Goal: Transaction & Acquisition: Subscribe to service/newsletter

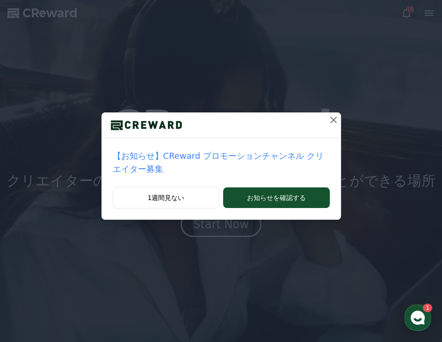
click at [328, 122] on icon at bounding box center [333, 119] width 11 height 11
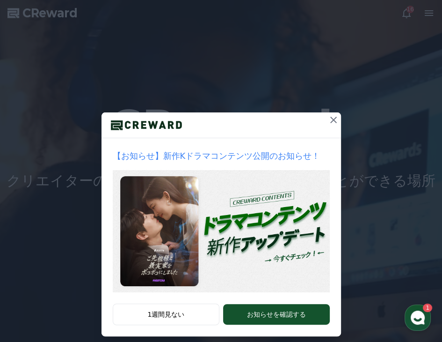
click at [328, 122] on icon at bounding box center [333, 119] width 11 height 11
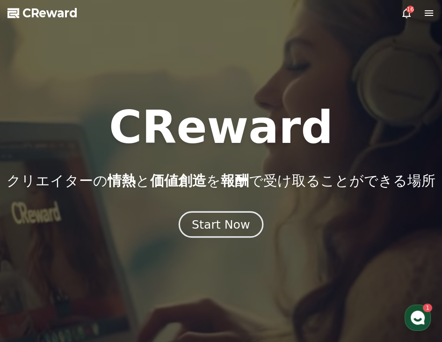
click at [247, 225] on button "Start Now" at bounding box center [221, 224] width 85 height 27
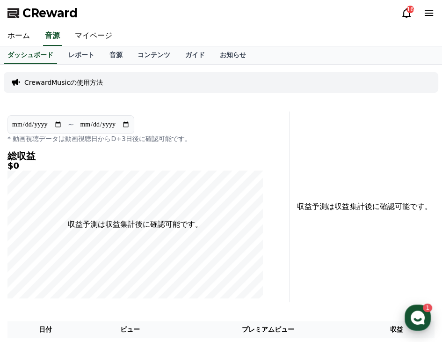
click at [416, 312] on use "button" at bounding box center [418, 317] width 14 height 14
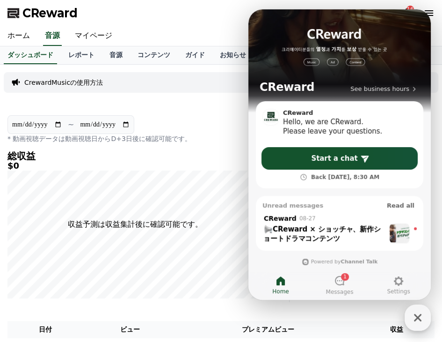
click at [416, 312] on icon "button" at bounding box center [417, 317] width 17 height 17
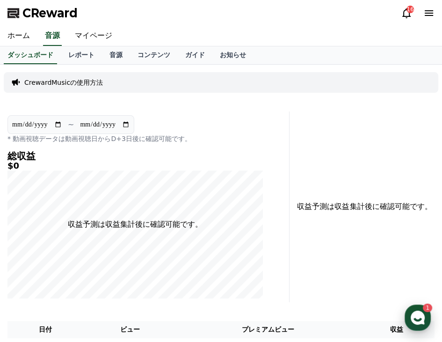
click at [416, 312] on use "button" at bounding box center [418, 317] width 14 height 14
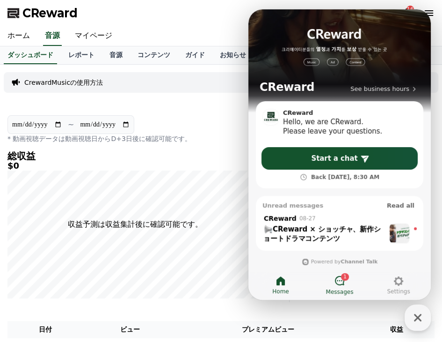
click at [330, 276] on link "1 Messages" at bounding box center [339, 284] width 59 height 23
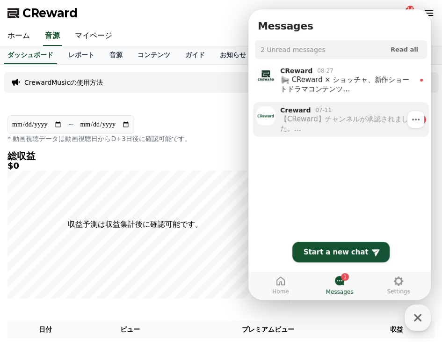
click at [323, 119] on div "【CReward】チャンネルが承認されました。 ご利用の前に、必ず利用ガイドをご確認いただきますようお願いいたします :) CReward利用ガイド [URL…" at bounding box center [346, 123] width 133 height 19
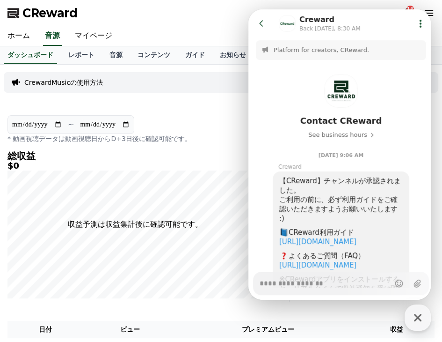
scroll to position [95, 0]
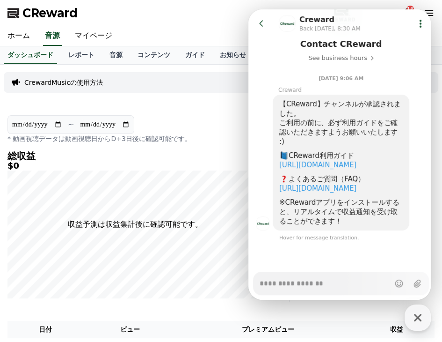
type textarea "*"
drag, startPoint x: 323, startPoint y: 119, endPoint x: 274, endPoint y: 155, distance: 60.6
click at [274, 155] on div "【CReward】チャンネルが承認されました。 ご利用の前に、必ず利用ガイドをご確認いただきますようお願いいたします :) CReward利用ガイド [URL…" at bounding box center [341, 163] width 137 height 136
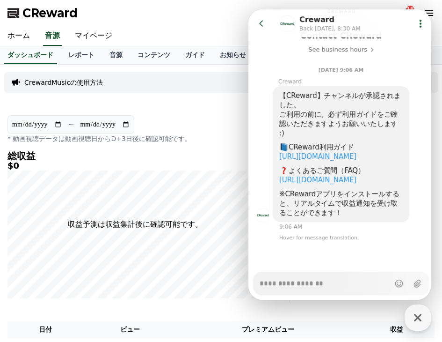
scroll to position [104, 0]
click at [209, 142] on p "* 動画視聴データは動画視聴日からD+3日後に確認可能です。" at bounding box center [134, 138] width 255 height 9
click at [261, 22] on icon at bounding box center [261, 23] width 4 height 6
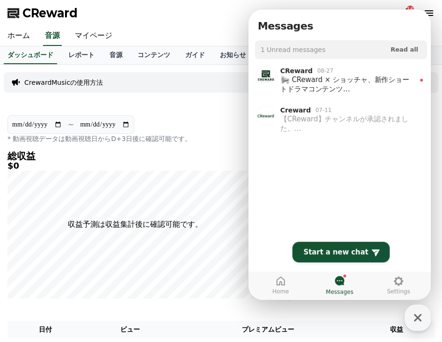
click at [261, 22] on span "Messages" at bounding box center [285, 26] width 55 height 12
click at [283, 282] on icon at bounding box center [280, 280] width 11 height 11
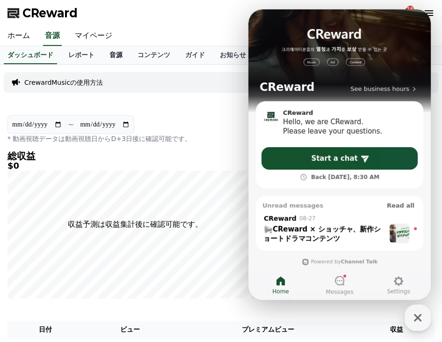
click at [102, 56] on link "音源" at bounding box center [116, 55] width 28 height 18
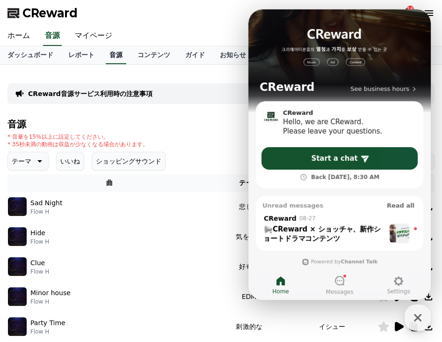
click at [106, 56] on link "音源" at bounding box center [116, 55] width 21 height 18
click at [319, 202] on div "Unread messages Read all" at bounding box center [340, 203] width 168 height 14
click at [54, 202] on p "Sad Night" at bounding box center [46, 203] width 32 height 10
click at [427, 324] on div "button" at bounding box center [418, 317] width 26 height 26
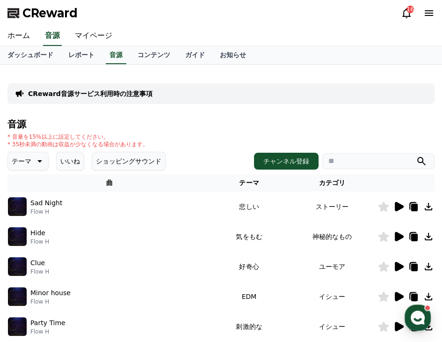
click at [397, 205] on icon at bounding box center [399, 206] width 9 height 9
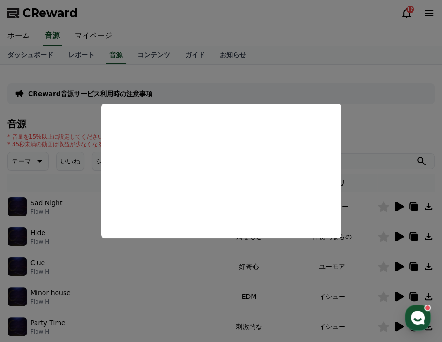
click at [335, 94] on button "close modal" at bounding box center [221, 171] width 442 height 342
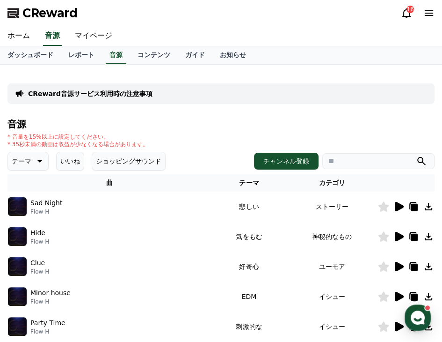
click at [397, 238] on icon at bounding box center [399, 236] width 9 height 9
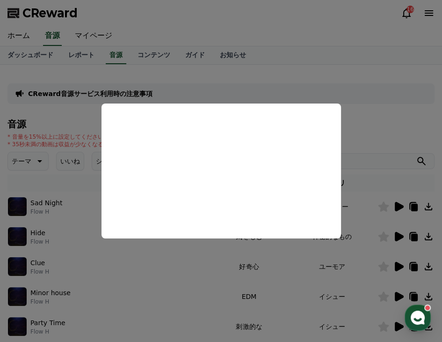
click at [365, 137] on button "close modal" at bounding box center [221, 171] width 442 height 342
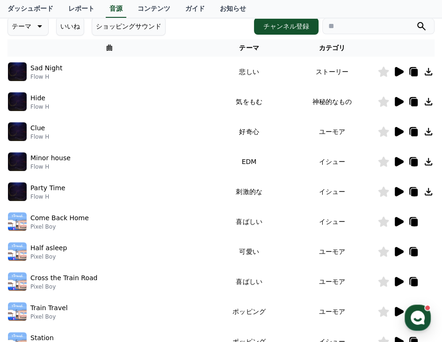
scroll to position [138, 0]
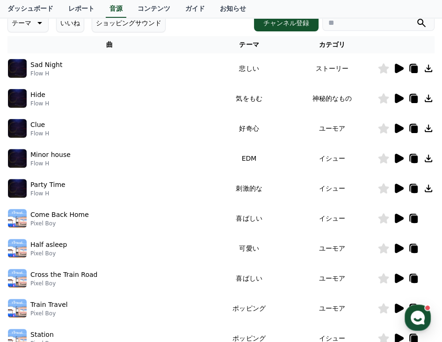
click at [399, 183] on icon at bounding box center [398, 187] width 11 height 11
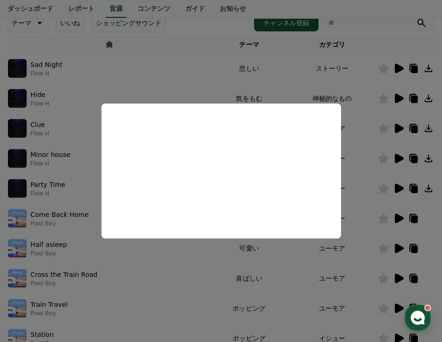
click at [399, 183] on button "close modal" at bounding box center [221, 171] width 442 height 342
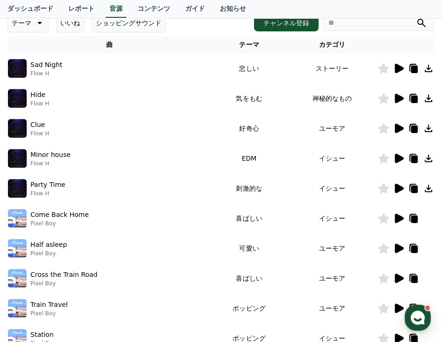
click at [399, 183] on icon at bounding box center [398, 187] width 11 height 11
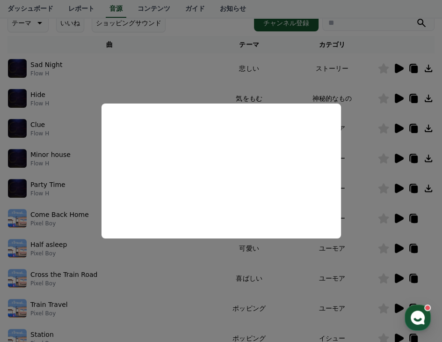
click at [351, 152] on button "close modal" at bounding box center [221, 171] width 442 height 342
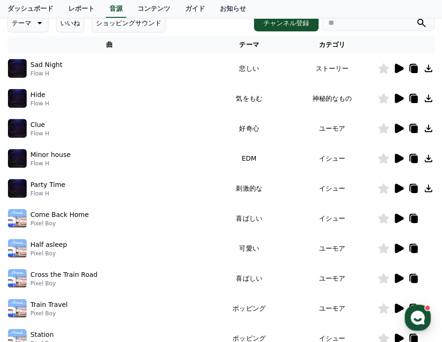
click at [397, 251] on icon at bounding box center [399, 247] width 9 height 9
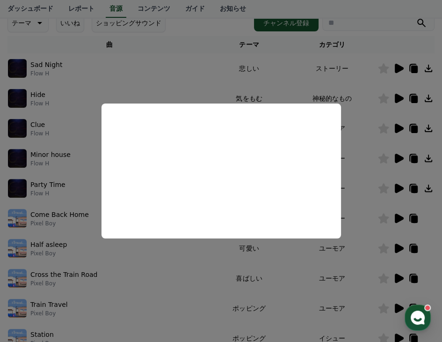
click at [358, 199] on button "close modal" at bounding box center [221, 171] width 442 height 342
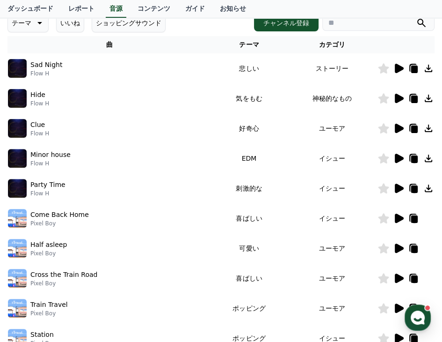
click at [415, 249] on icon at bounding box center [414, 248] width 7 height 7
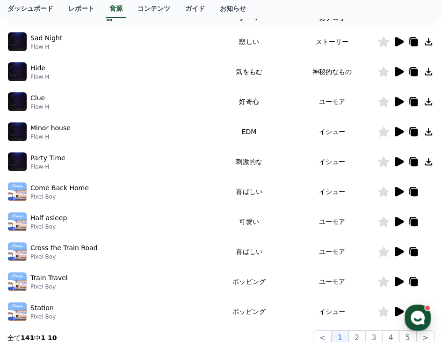
scroll to position [168, 0]
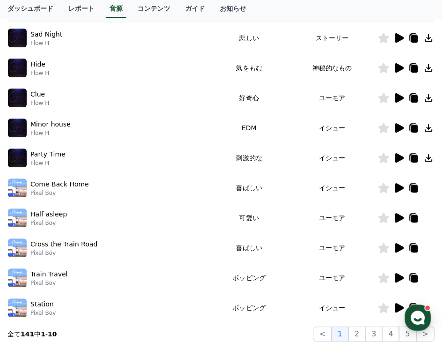
click at [397, 130] on icon at bounding box center [399, 127] width 9 height 9
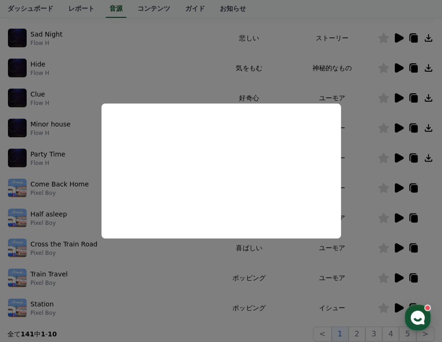
click at [363, 141] on button "close modal" at bounding box center [221, 171] width 442 height 342
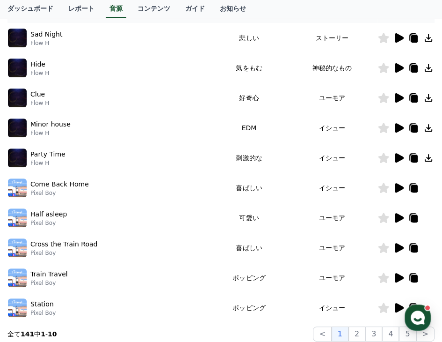
click at [399, 95] on icon at bounding box center [399, 97] width 9 height 9
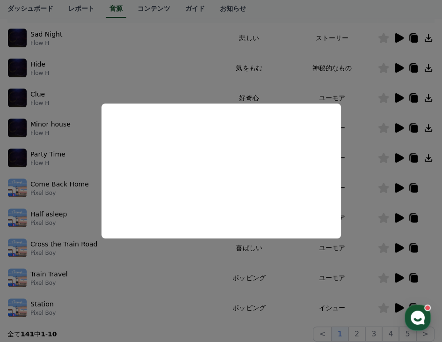
click at [348, 81] on button "close modal" at bounding box center [221, 171] width 442 height 342
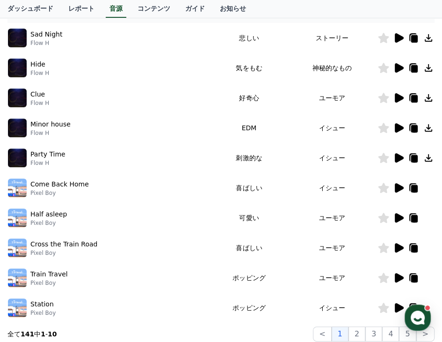
click at [430, 64] on icon at bounding box center [428, 67] width 11 height 11
click at [383, 212] on icon at bounding box center [383, 217] width 11 height 10
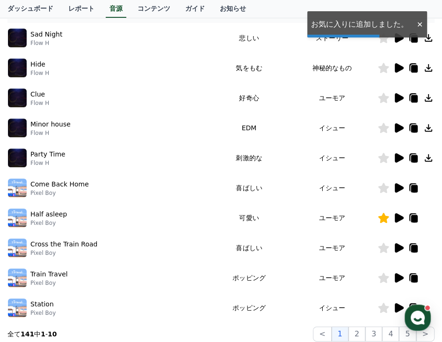
click at [381, 69] on icon at bounding box center [384, 68] width 11 height 10
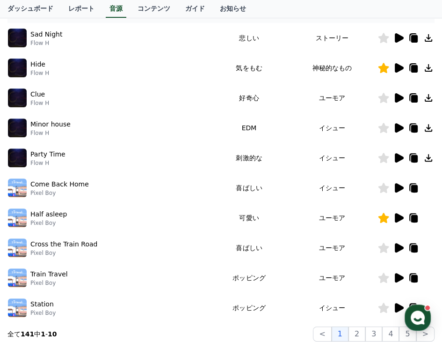
click at [398, 216] on icon at bounding box center [399, 217] width 9 height 9
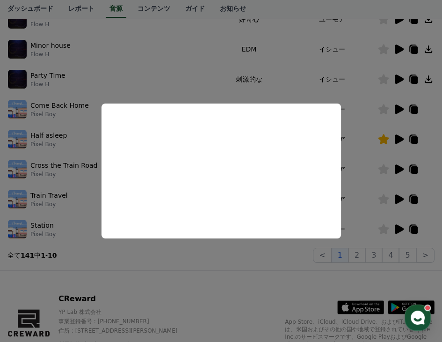
scroll to position [248, 0]
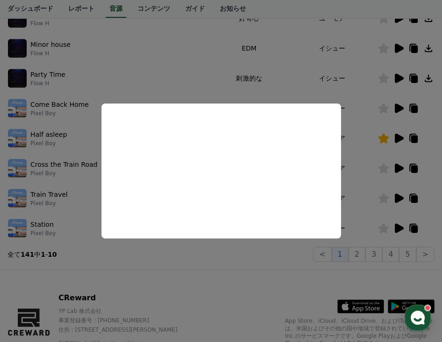
click at [248, 257] on button "close modal" at bounding box center [221, 171] width 442 height 342
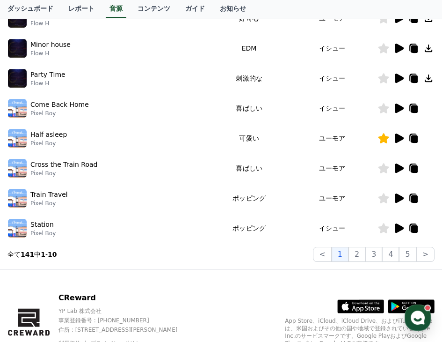
click at [414, 141] on icon at bounding box center [414, 138] width 7 height 7
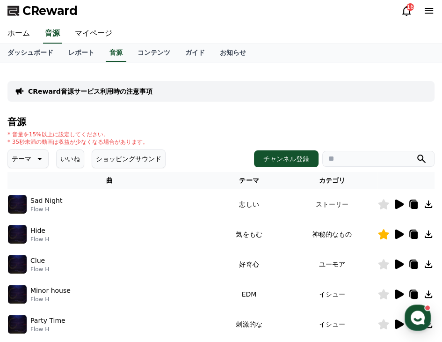
scroll to position [0, 0]
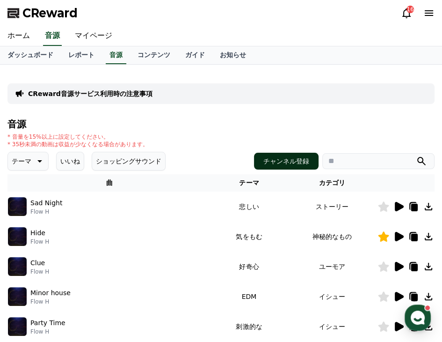
click at [289, 154] on button "チャンネル登録" at bounding box center [286, 161] width 65 height 17
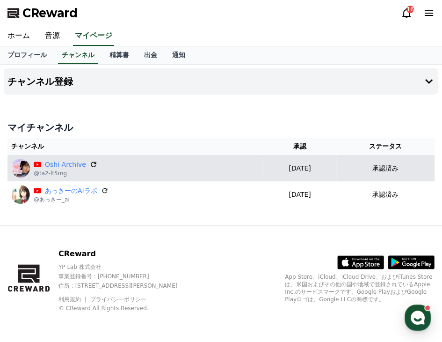
click at [91, 163] on icon at bounding box center [94, 164] width 6 height 6
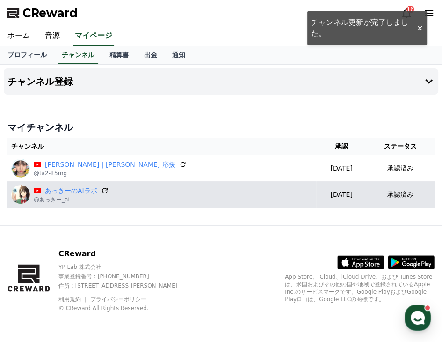
click at [101, 187] on icon at bounding box center [105, 190] width 8 height 8
